Goal: Transaction & Acquisition: Book appointment/travel/reservation

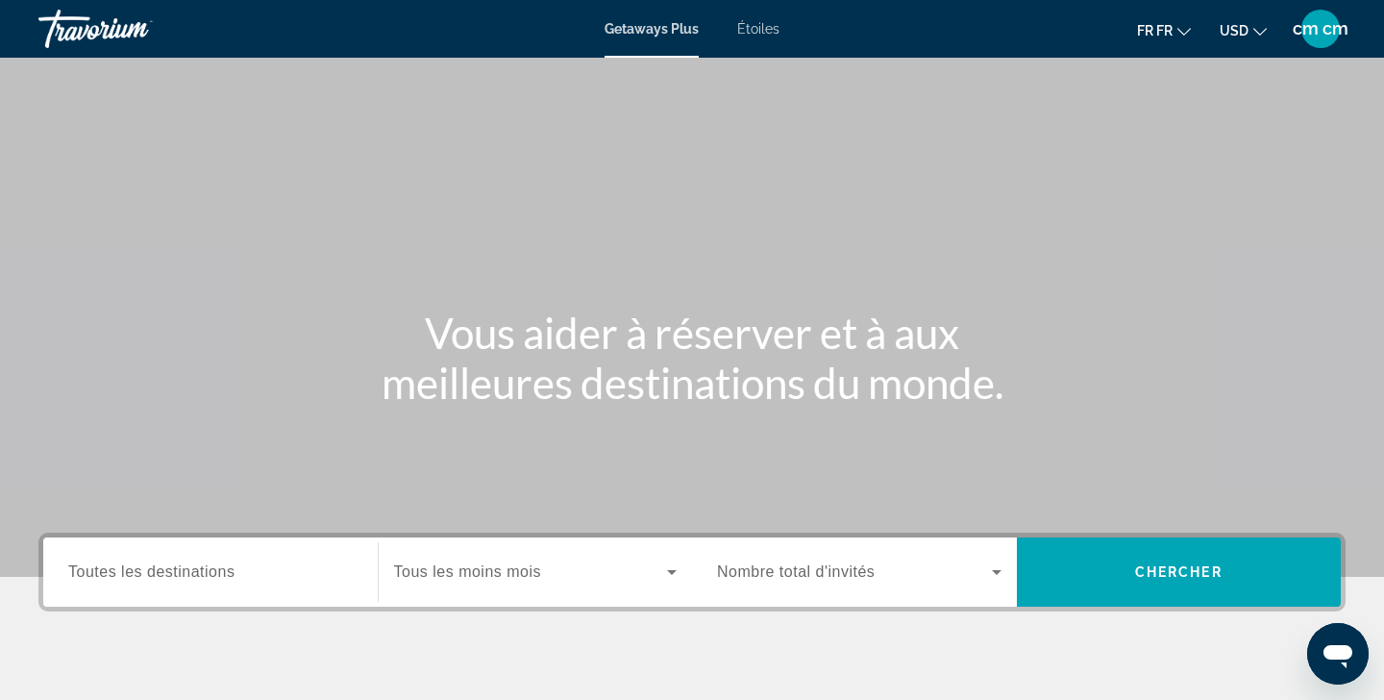
click at [1248, 32] on span "USD" at bounding box center [1234, 30] width 29 height 15
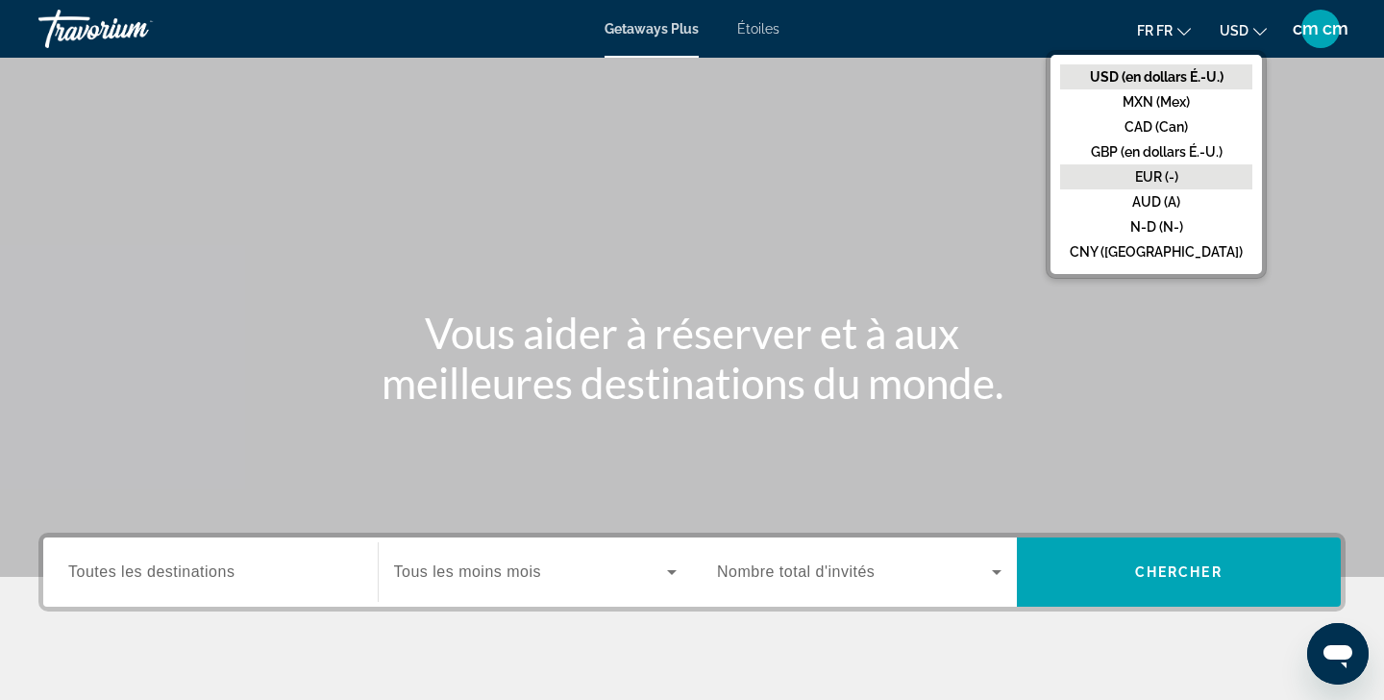
click at [1193, 181] on button "EUR (-)" at bounding box center [1156, 176] width 192 height 25
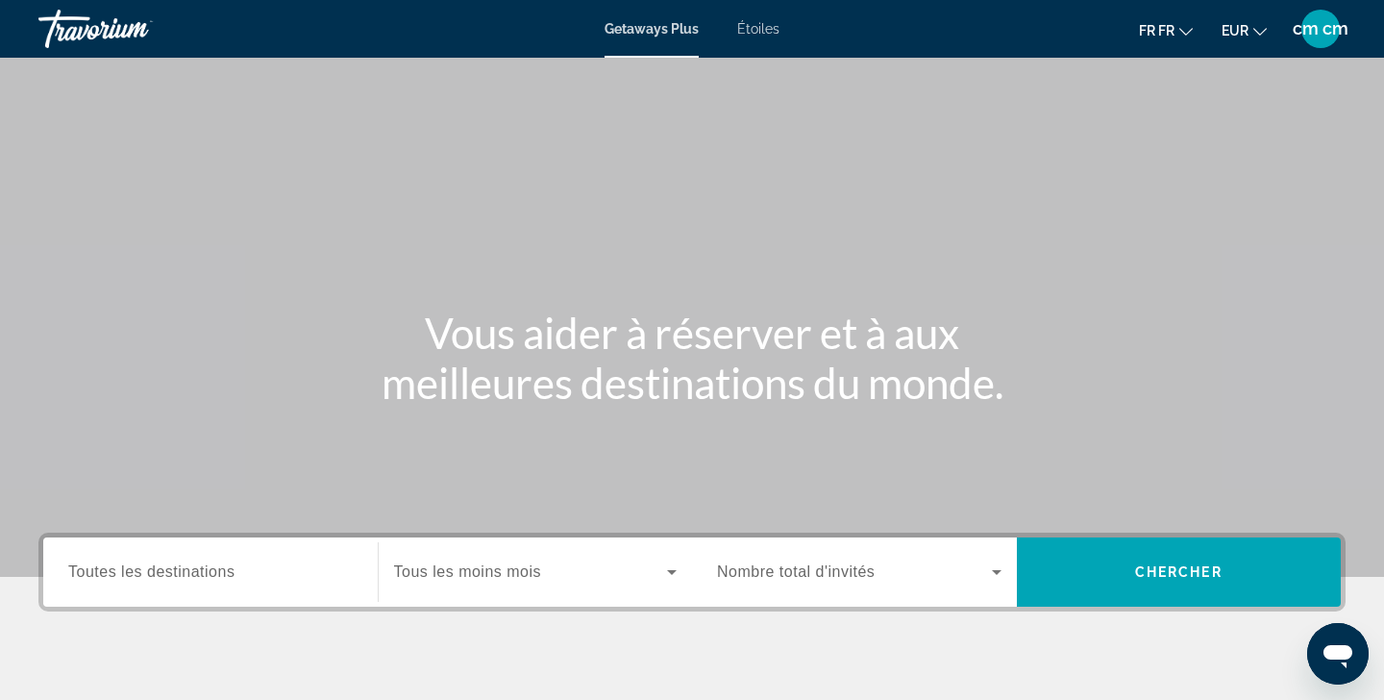
click at [234, 565] on span "Toutes les destinations" at bounding box center [151, 571] width 166 height 16
click at [234, 565] on input "Destination Toutes les destinations" at bounding box center [210, 572] width 284 height 23
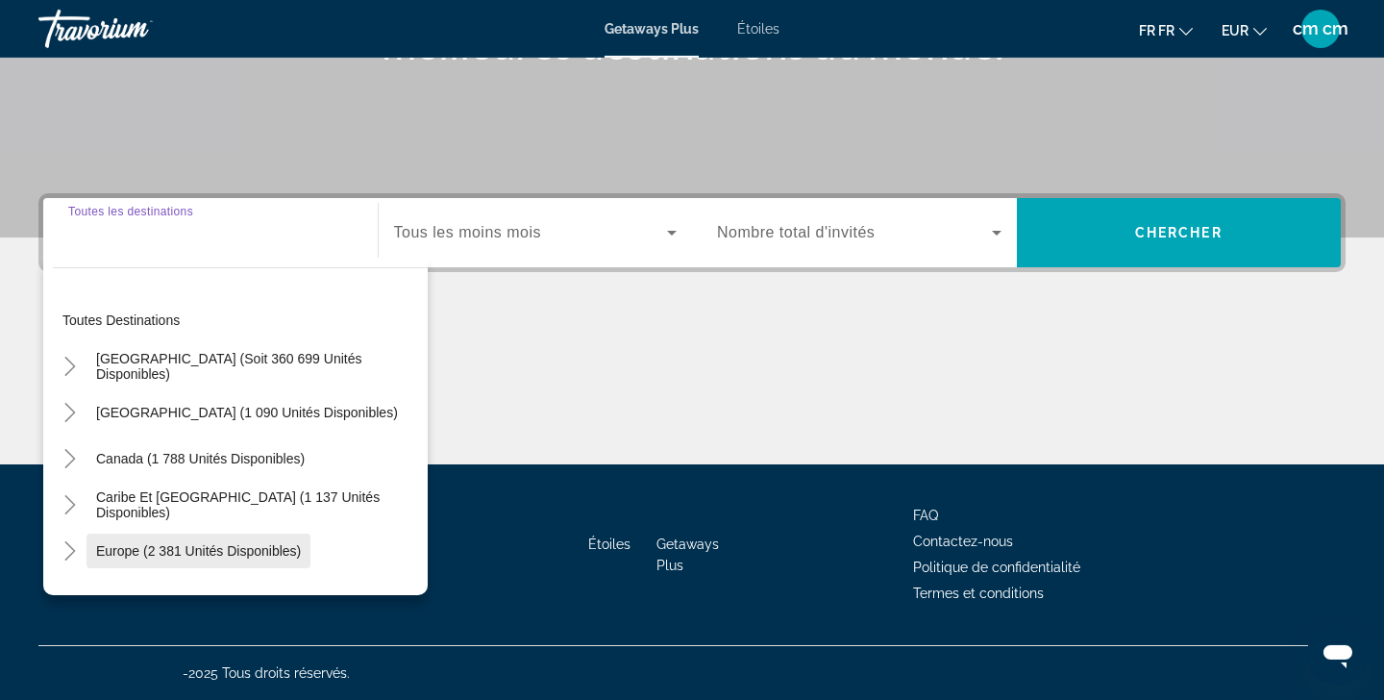
scroll to position [339, 0]
click at [184, 561] on span "Le widget de recherche" at bounding box center [198, 551] width 224 height 46
type input "**********"
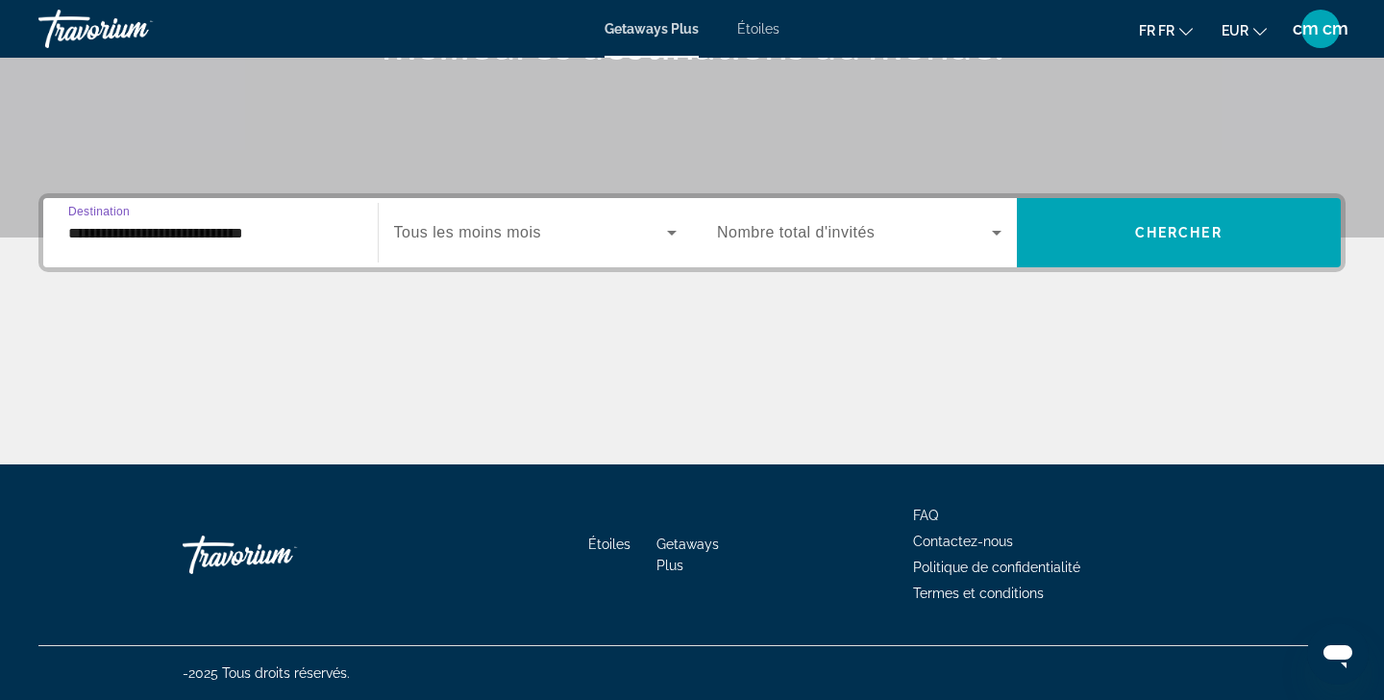
click at [488, 216] on div "Le widget de recherche" at bounding box center [536, 233] width 284 height 54
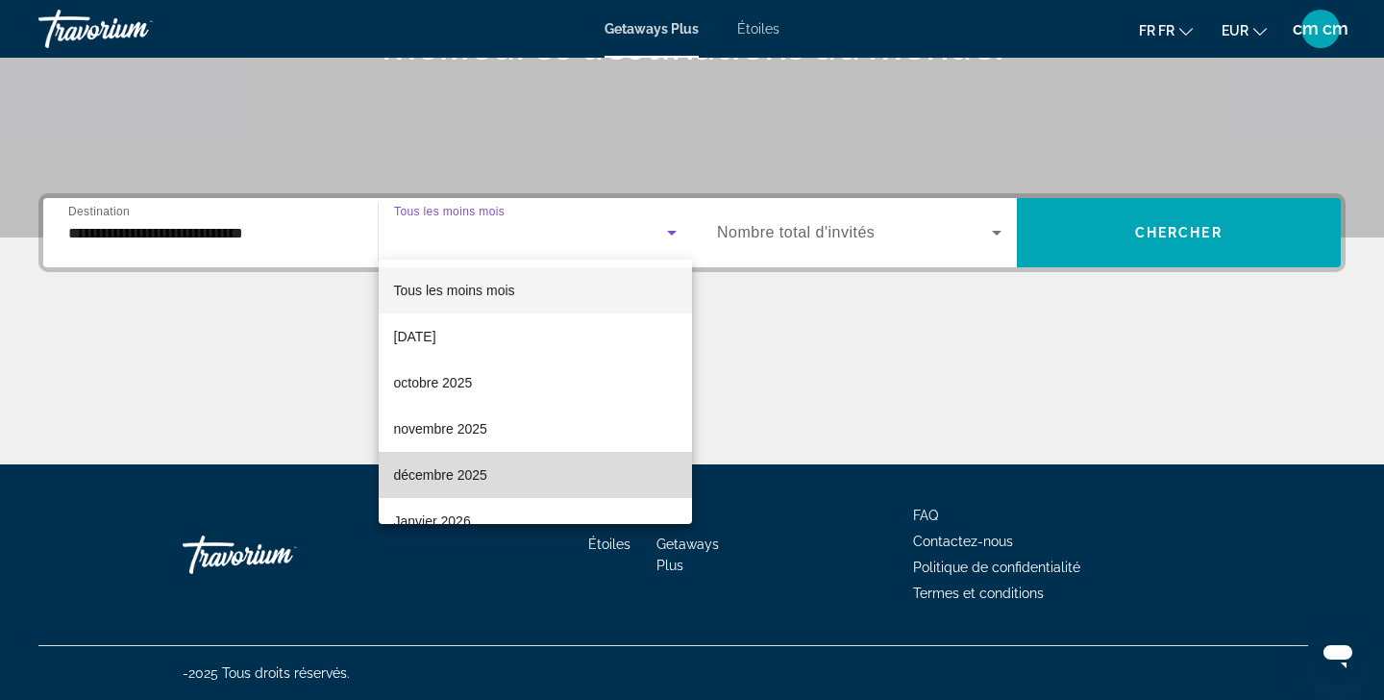
click at [432, 480] on span "décembre 2025" at bounding box center [440, 474] width 93 height 23
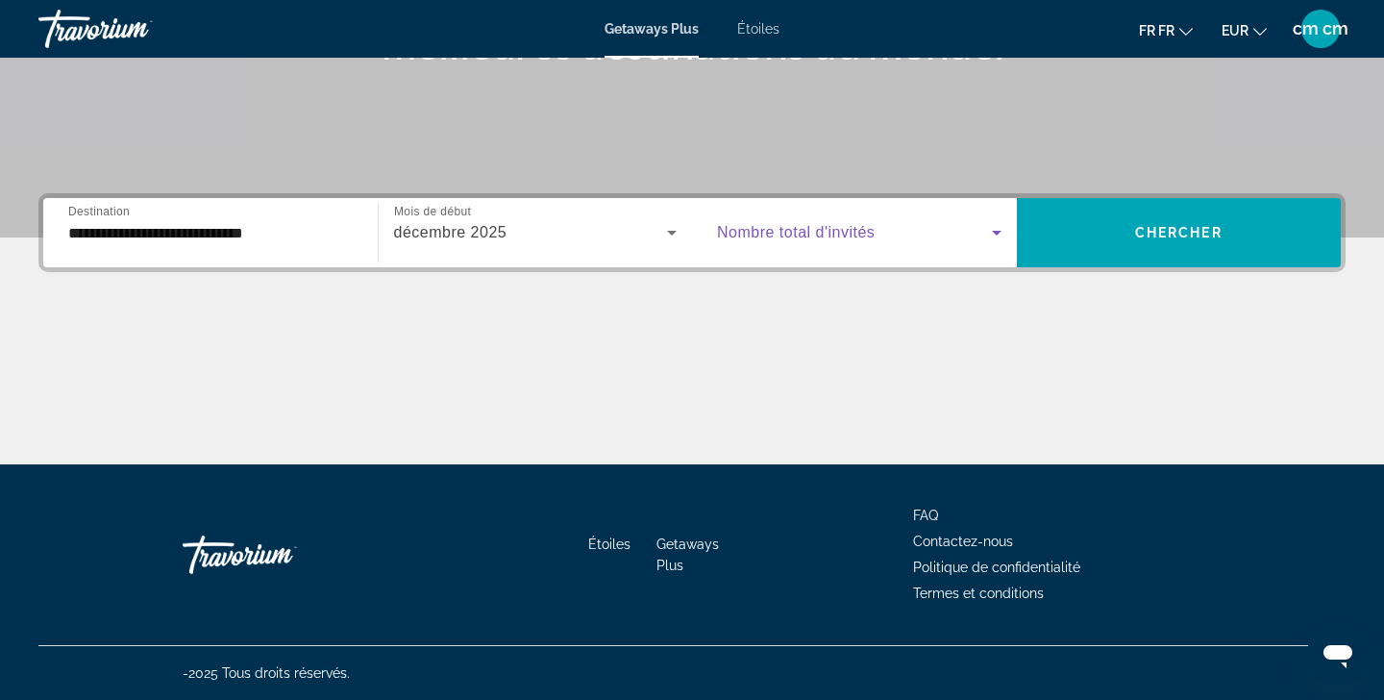
click at [926, 242] on span "Le widget de recherche" at bounding box center [854, 232] width 275 height 23
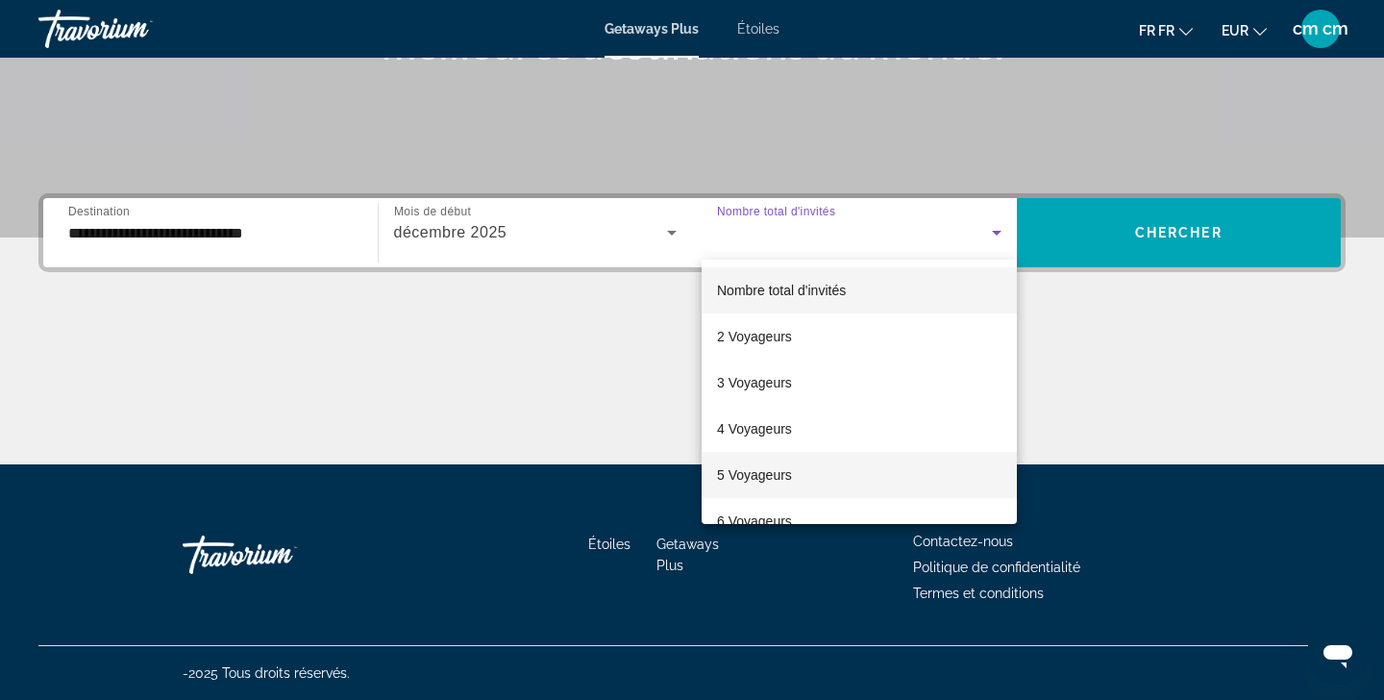
click at [749, 463] on span "5 Voyageurs" at bounding box center [754, 474] width 75 height 23
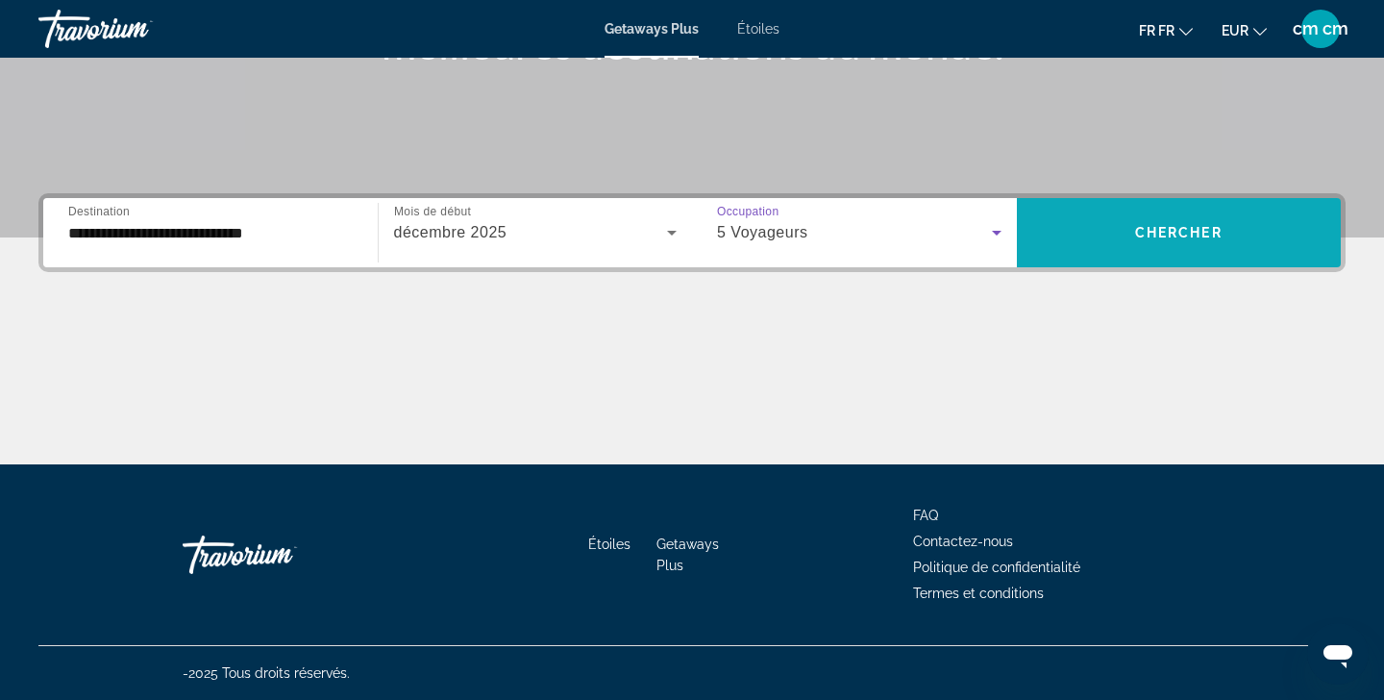
click at [1122, 234] on span "Le widget de recherche" at bounding box center [1179, 233] width 325 height 46
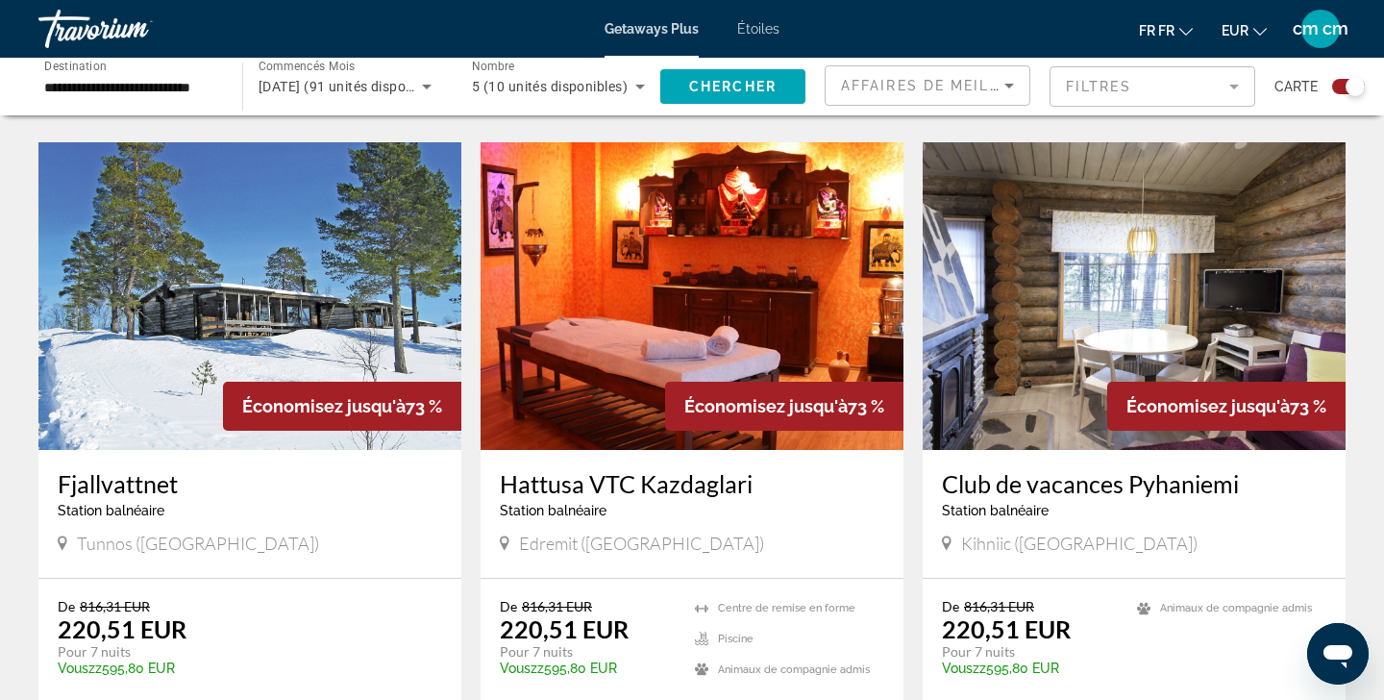
scroll to position [1974, 0]
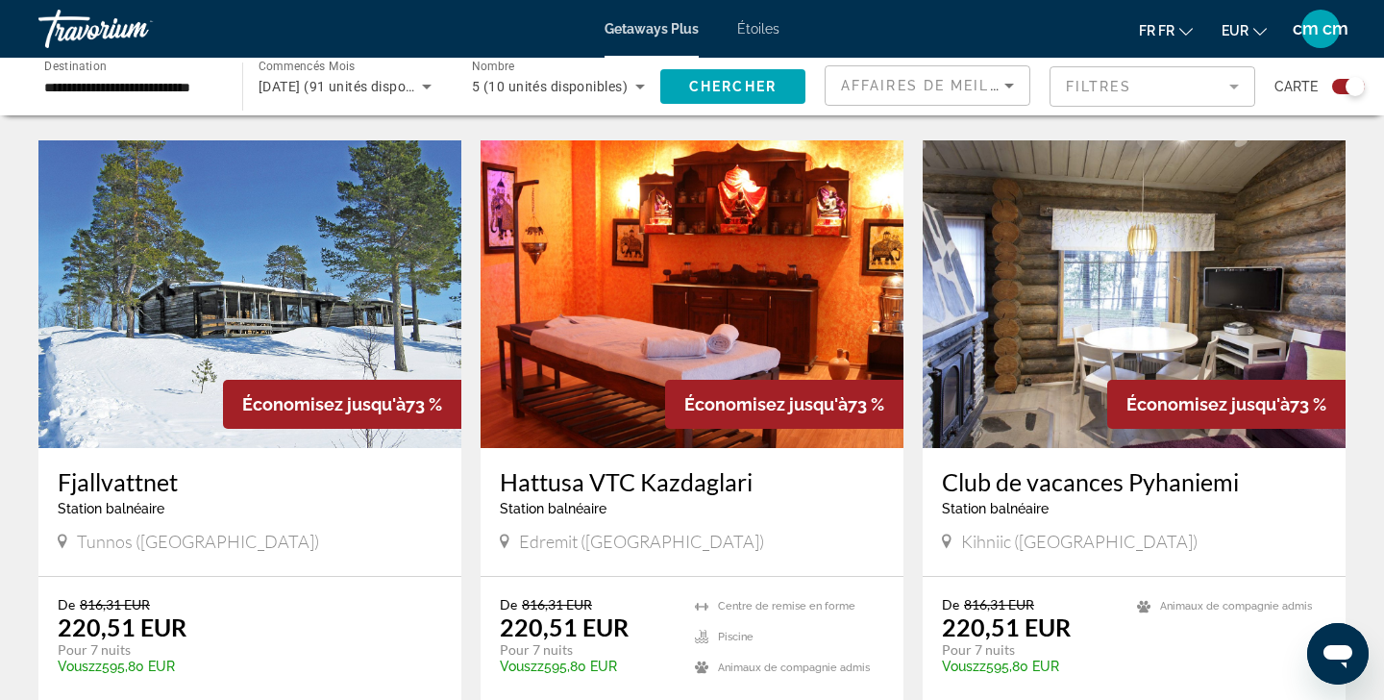
click at [348, 327] on img "Principaux contenus" at bounding box center [249, 294] width 423 height 308
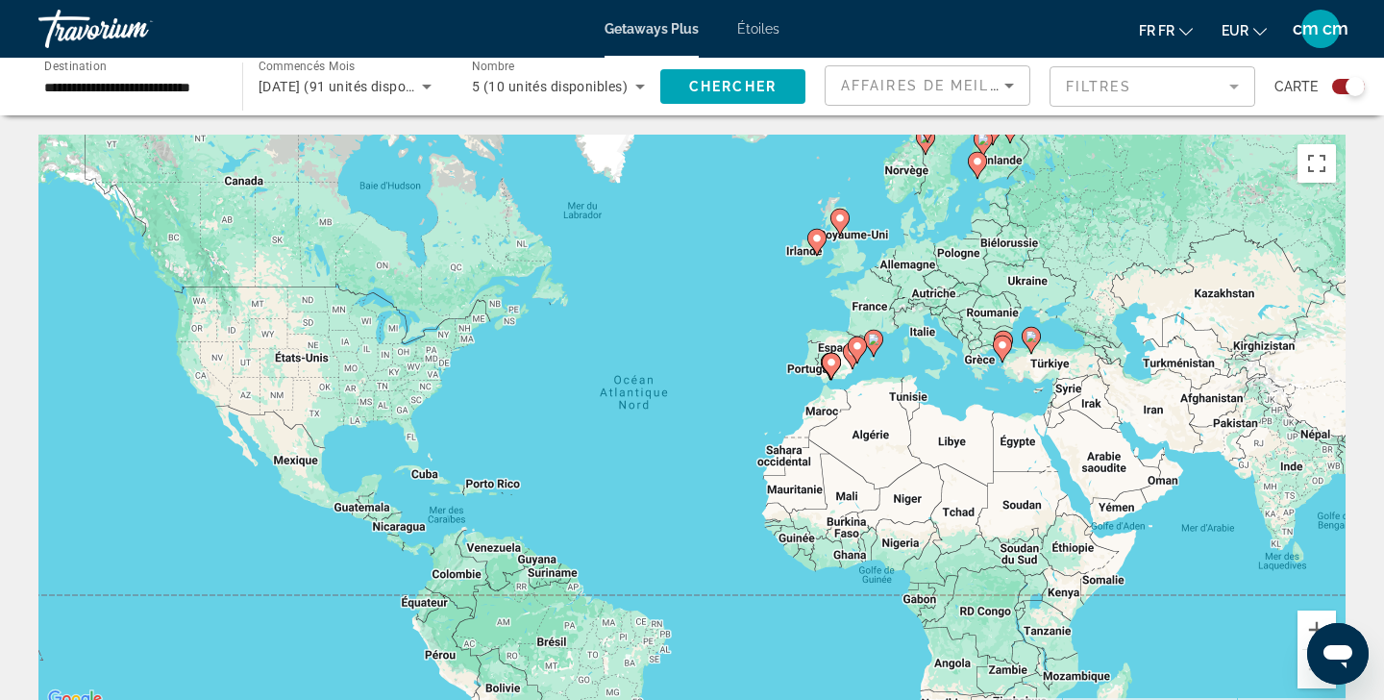
click at [194, 71] on div "**********" at bounding box center [130, 87] width 173 height 55
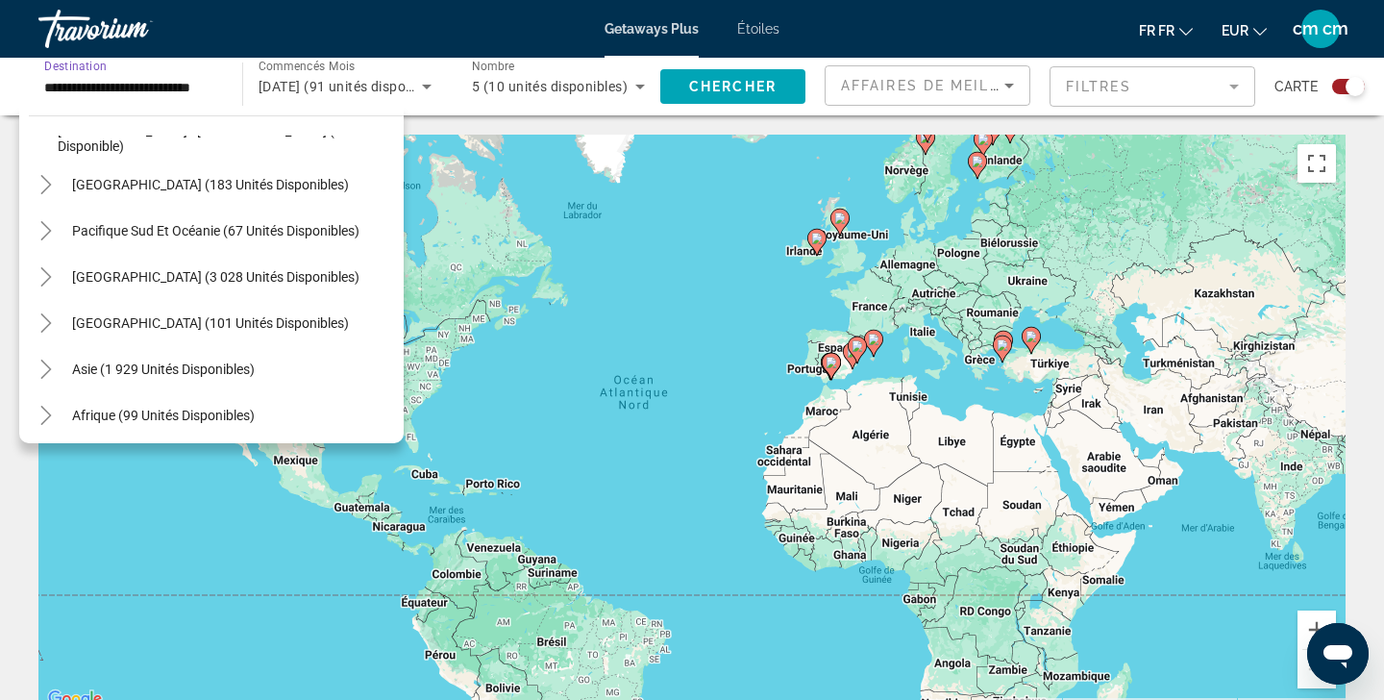
scroll to position [1142, 0]
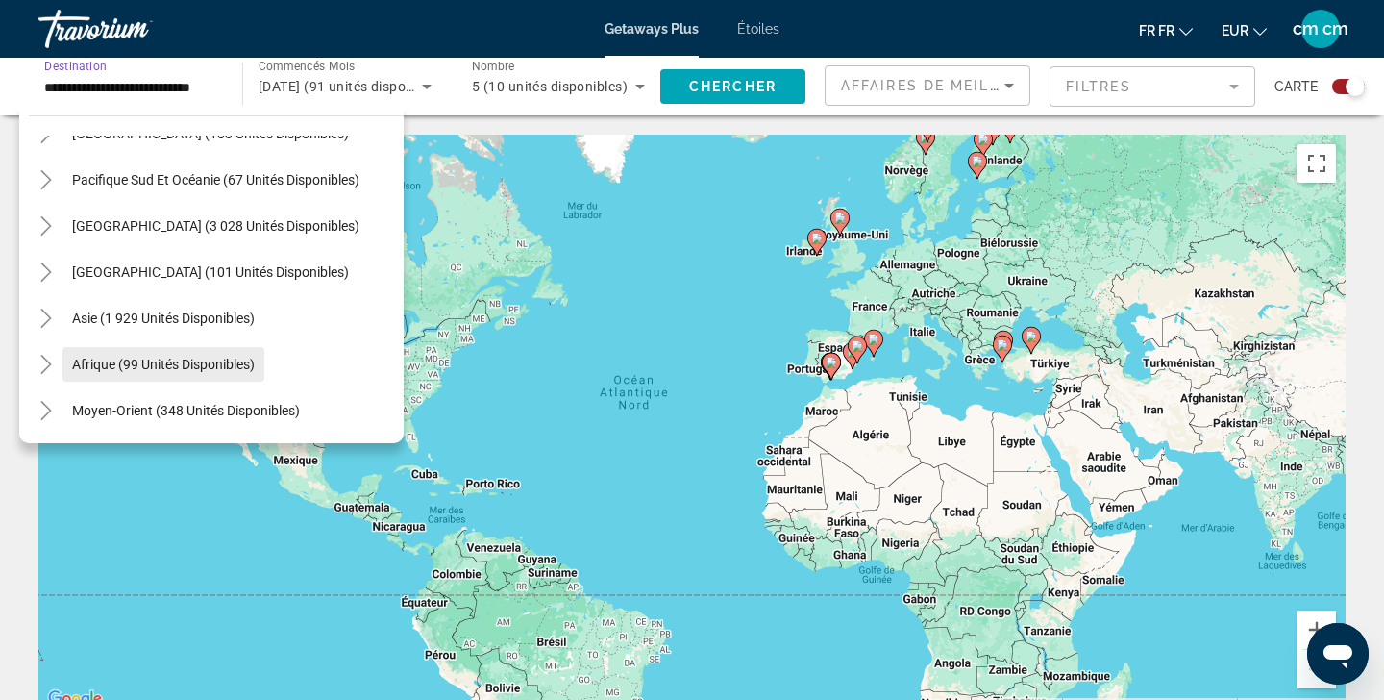
click at [155, 373] on span "Le widget de recherche" at bounding box center [163, 364] width 202 height 46
type input "**********"
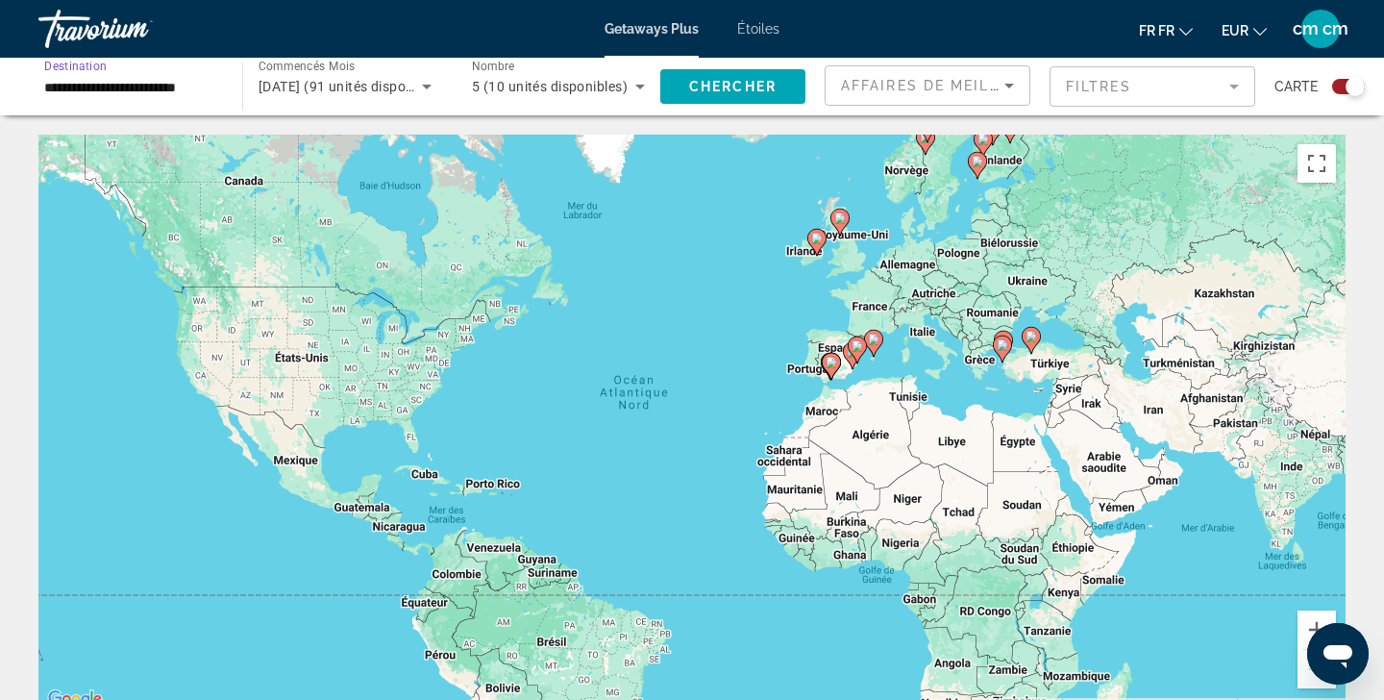
scroll to position [0, 0]
click at [447, 87] on div "Nombre total d'invités 5 (10 unités disponibles)" at bounding box center [553, 87] width 213 height 58
click at [385, 79] on span "[DATE] (91 unités disponibles)" at bounding box center [353, 86] width 189 height 15
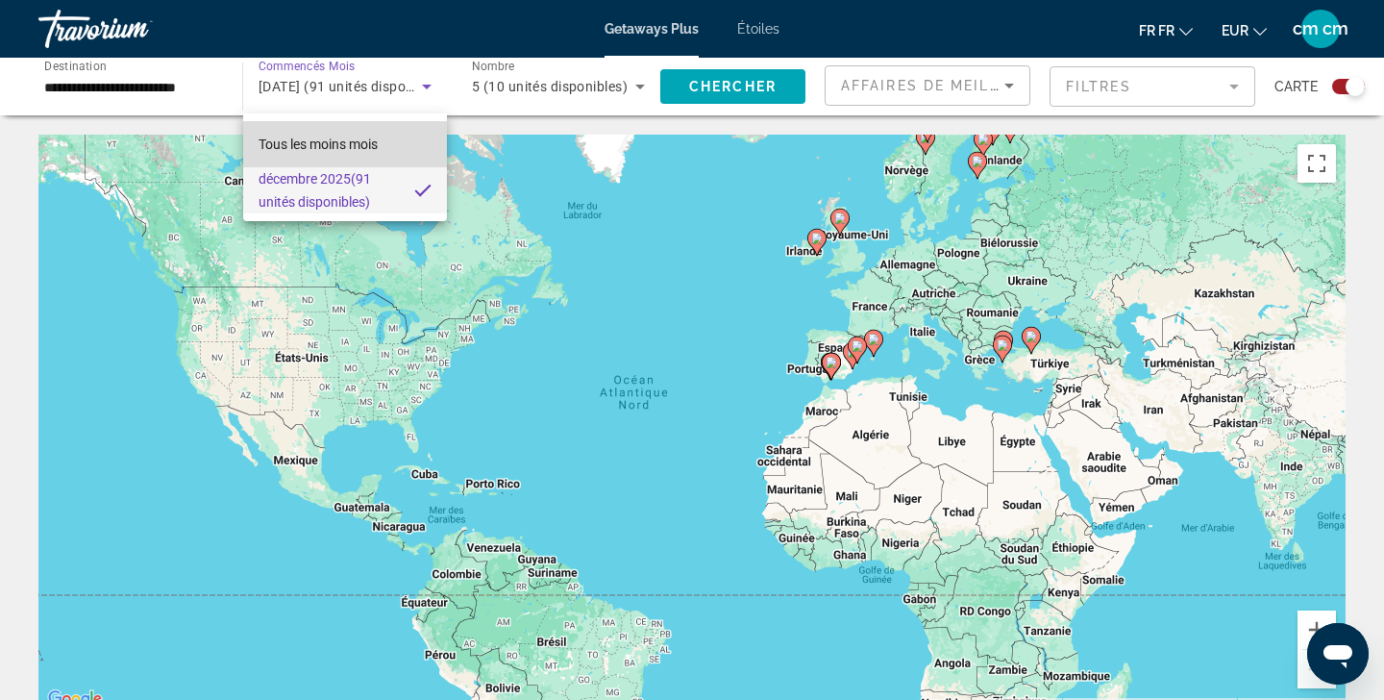
click at [364, 147] on span "Tous les moins mois" at bounding box center [318, 143] width 119 height 15
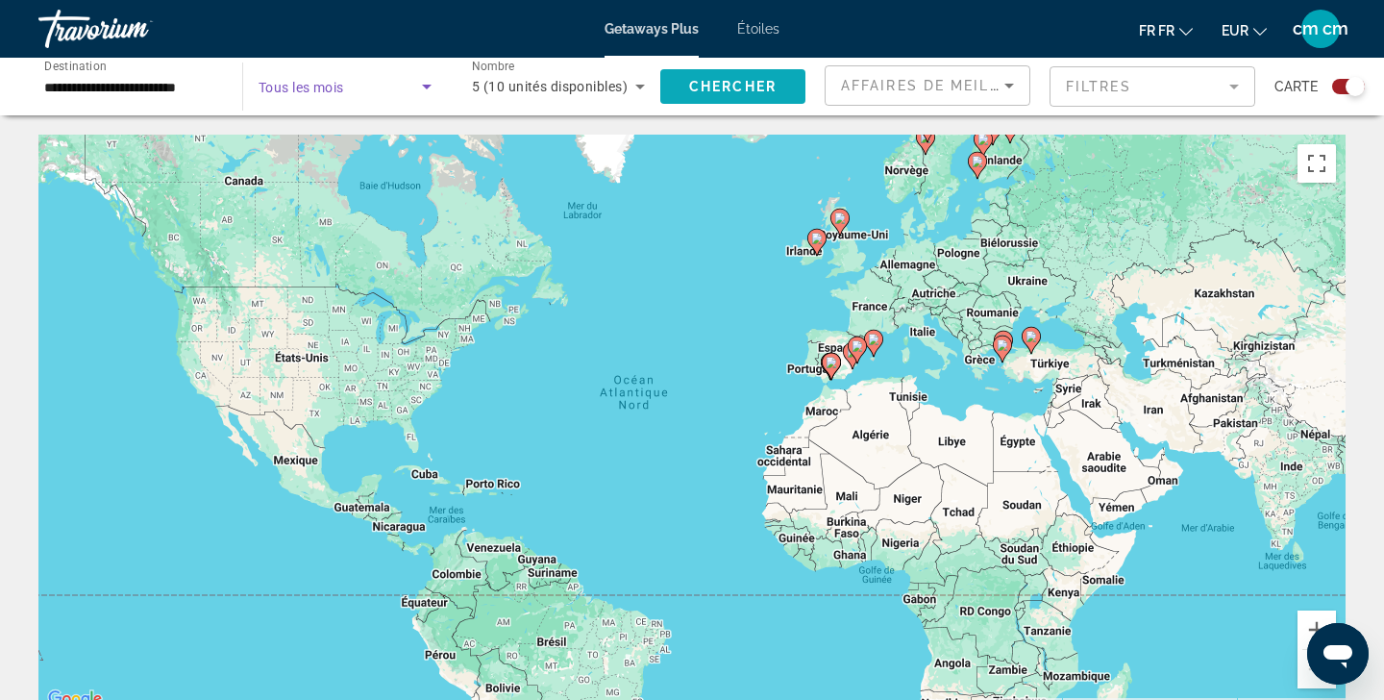
click at [728, 96] on span "Le widget de recherche" at bounding box center [732, 86] width 145 height 46
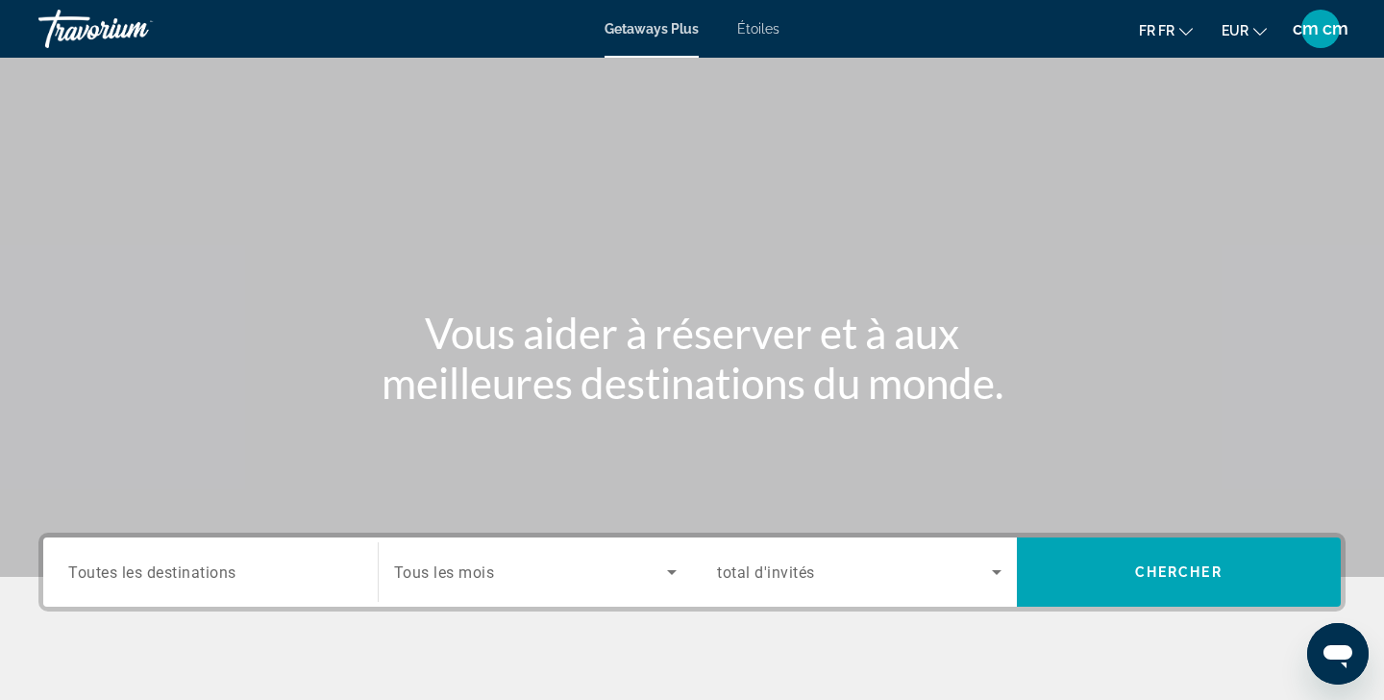
click at [326, 579] on input "Destination Toutes les destinations" at bounding box center [210, 572] width 284 height 23
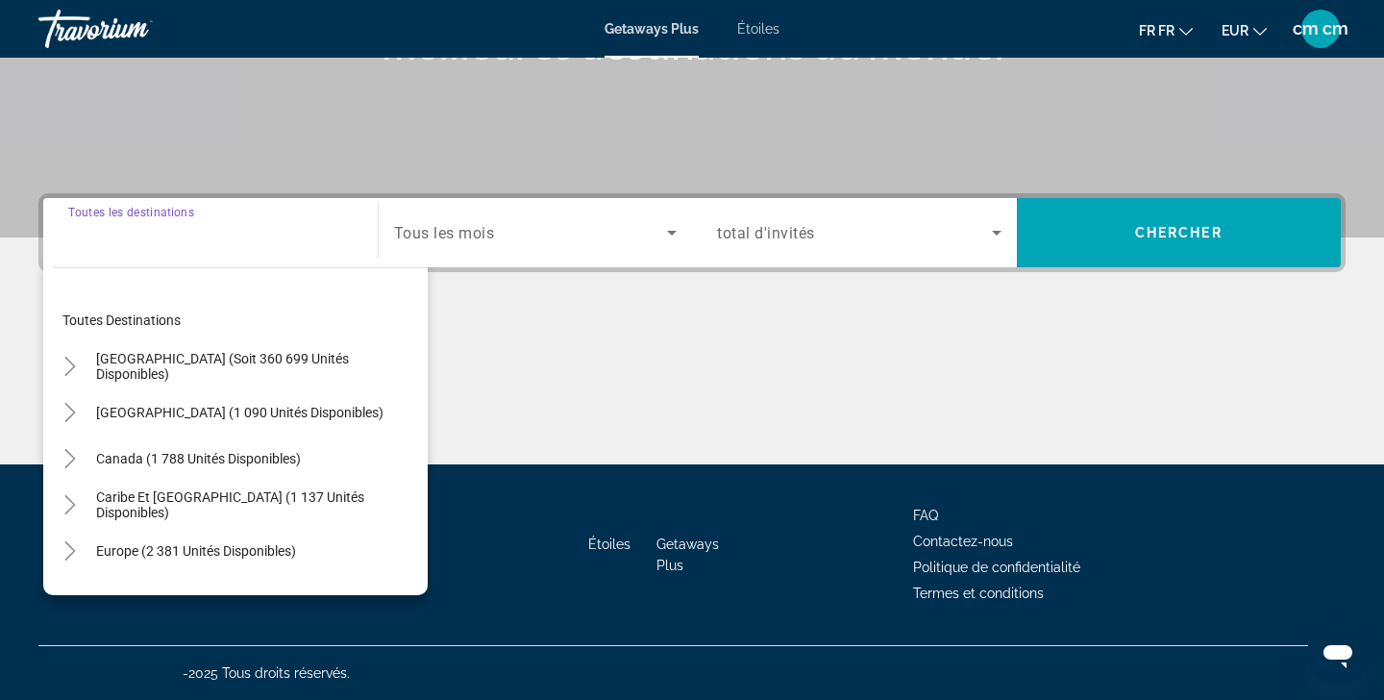
scroll to position [339, 0]
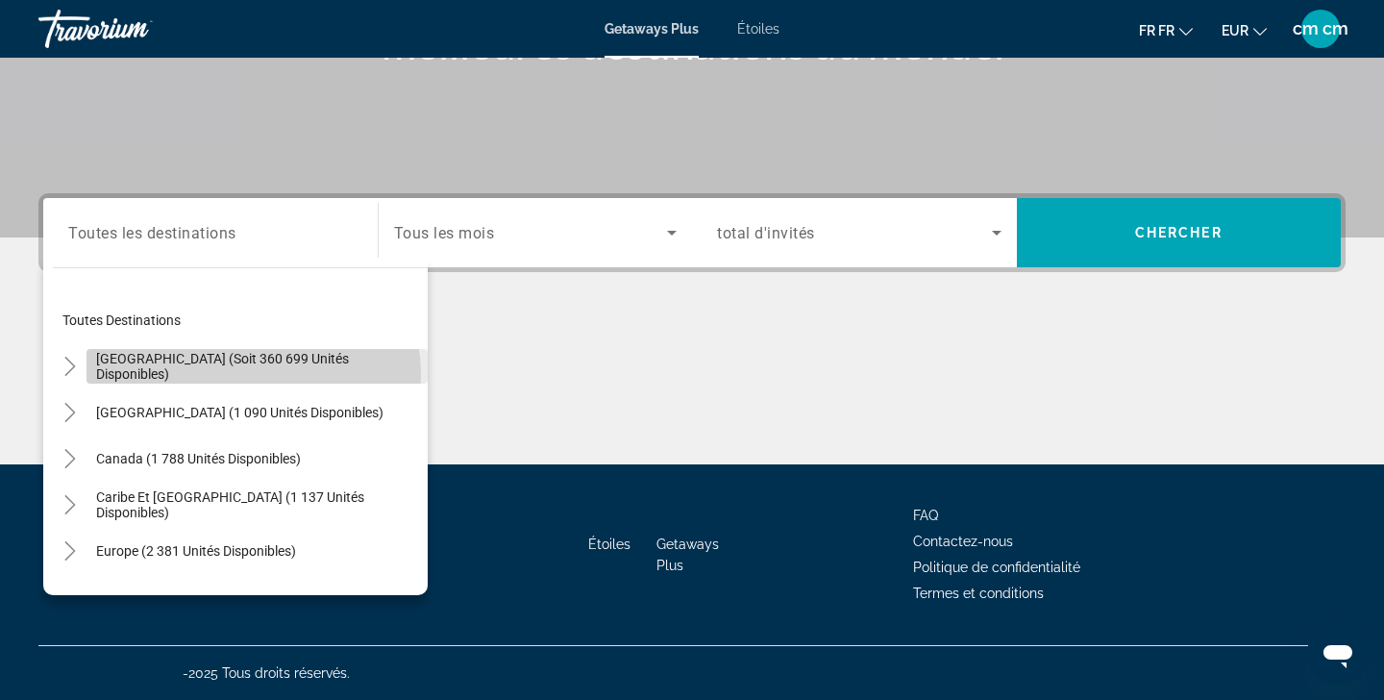
click at [253, 374] on span "Le widget de recherche" at bounding box center [256, 366] width 341 height 46
type input "**********"
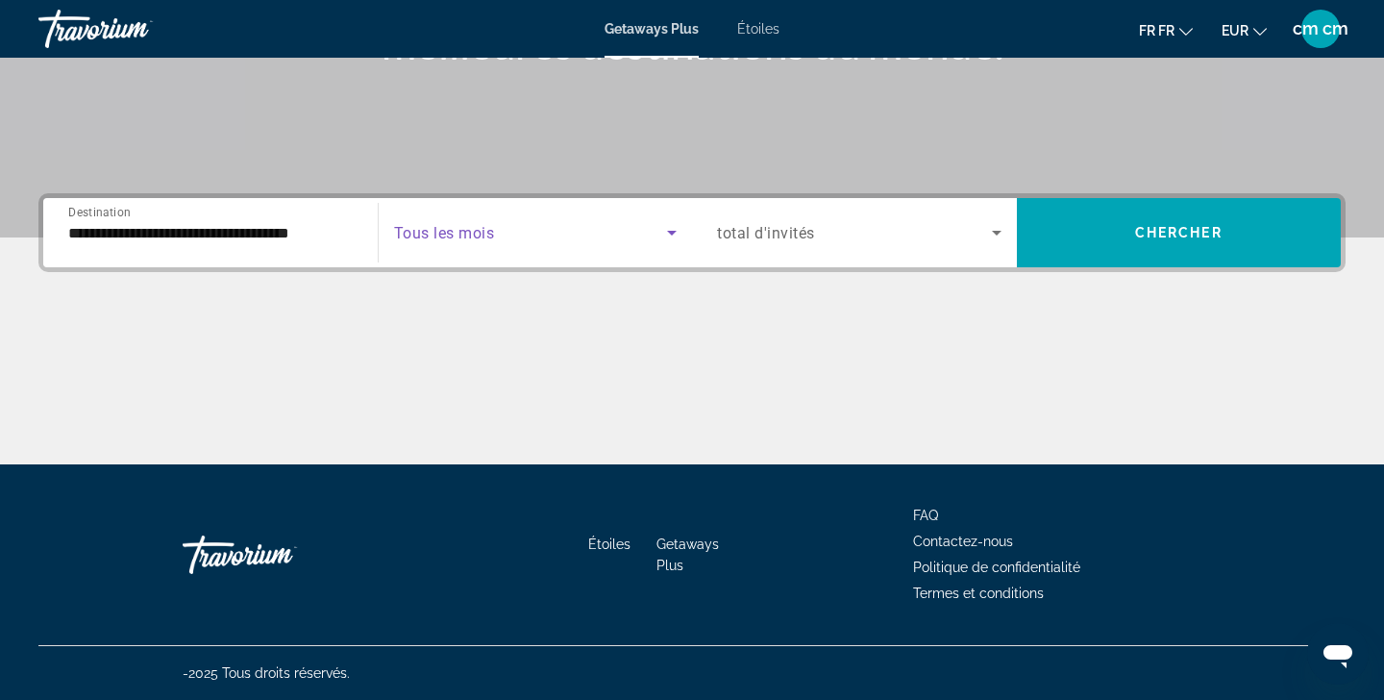
click at [510, 240] on span "Le widget de recherche" at bounding box center [531, 232] width 274 height 23
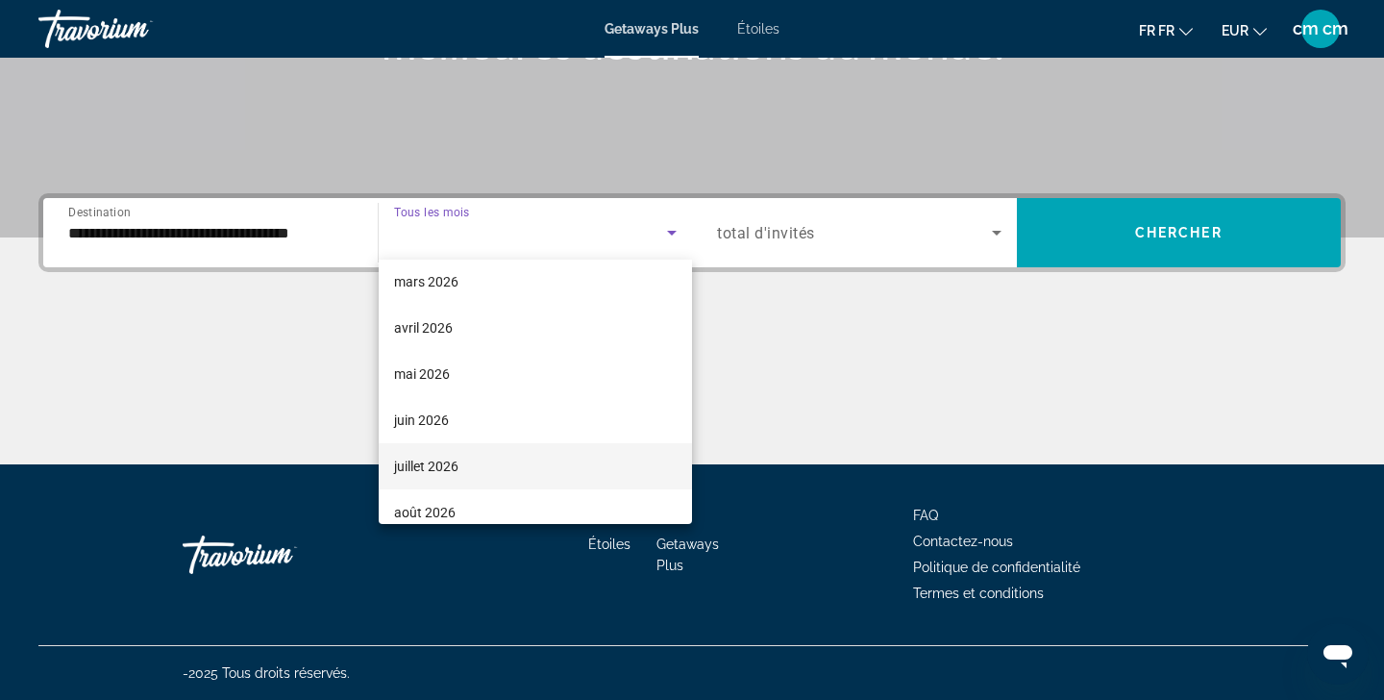
scroll to position [344, 0]
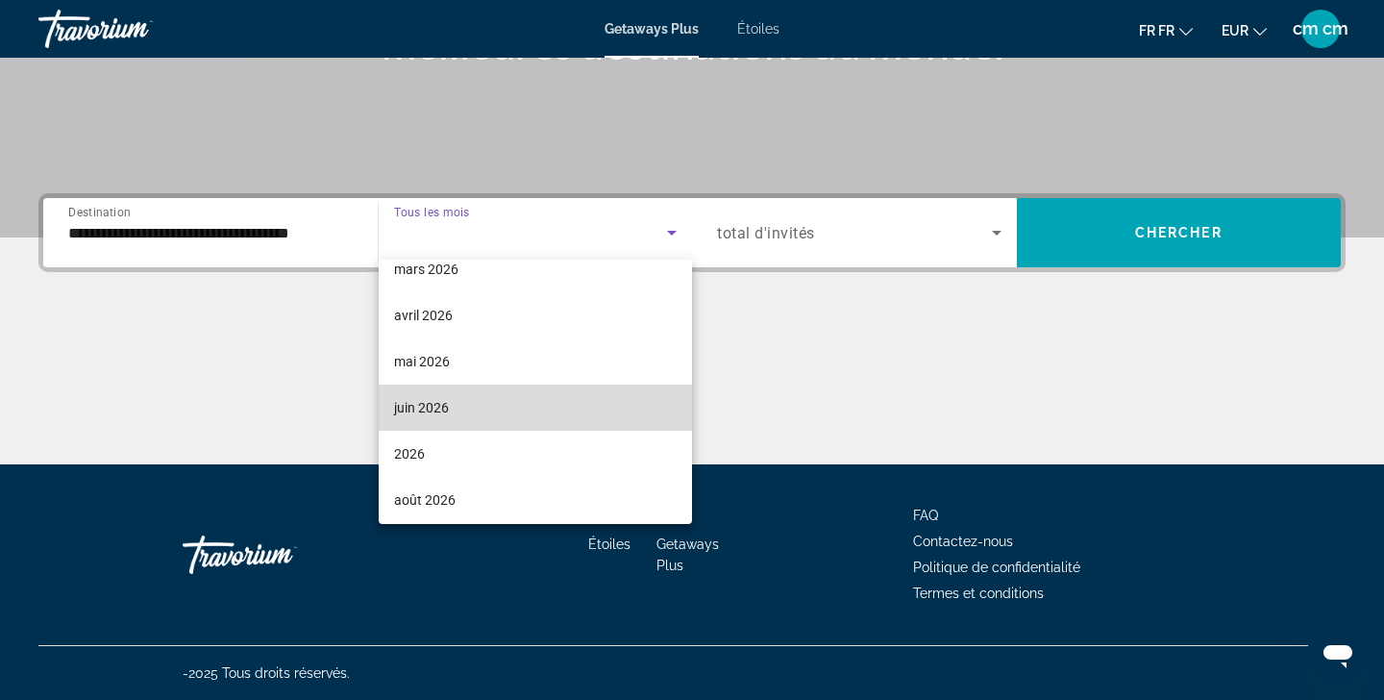
click at [458, 398] on mat-option "juin 2026" at bounding box center [536, 407] width 314 height 46
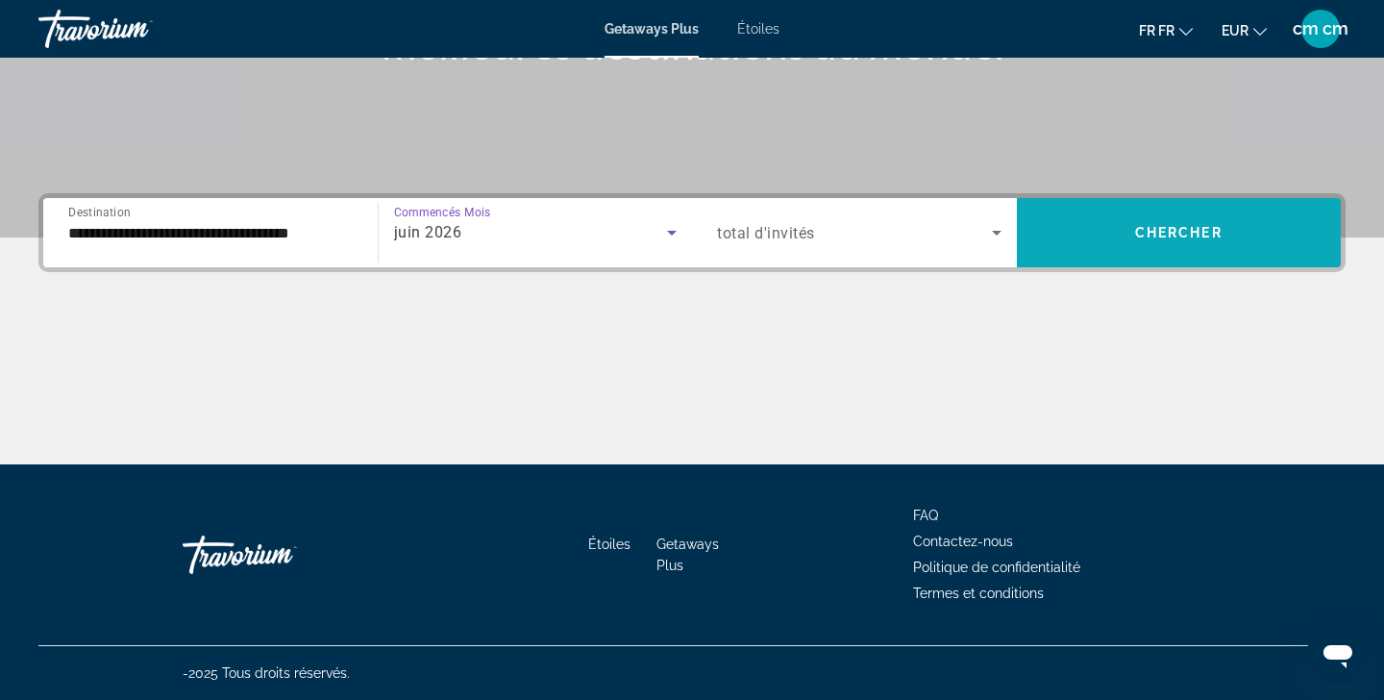
click at [1108, 259] on span "Le widget de recherche" at bounding box center [1179, 232] width 325 height 69
